Goal: Information Seeking & Learning: Learn about a topic

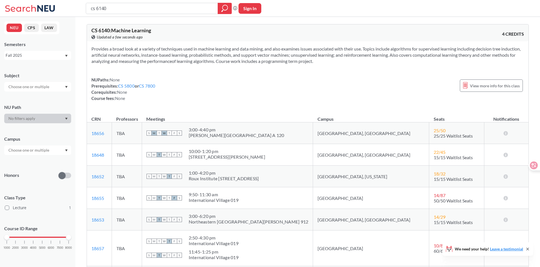
click at [42, 58] on div "Fall 2025" at bounding box center [35, 55] width 59 height 6
click at [39, 82] on span "Summer Full 2025" at bounding box center [23, 79] width 33 height 6
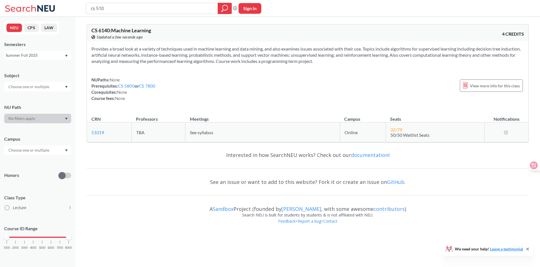
type input "cs 5100"
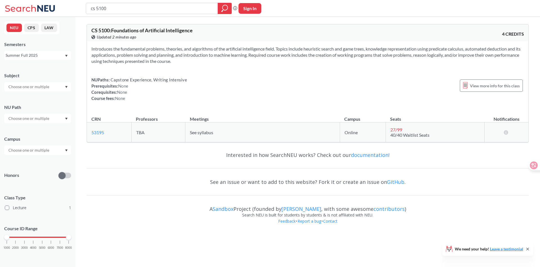
click at [38, 57] on div "Summer Full 2025" at bounding box center [35, 55] width 59 height 6
click at [34, 70] on div "Fall 2025" at bounding box center [39, 68] width 64 height 6
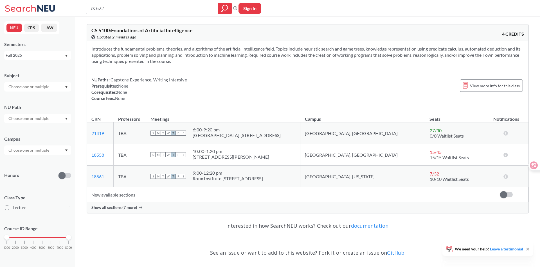
type input "cs 6220"
